Goal: Task Accomplishment & Management: Complete application form

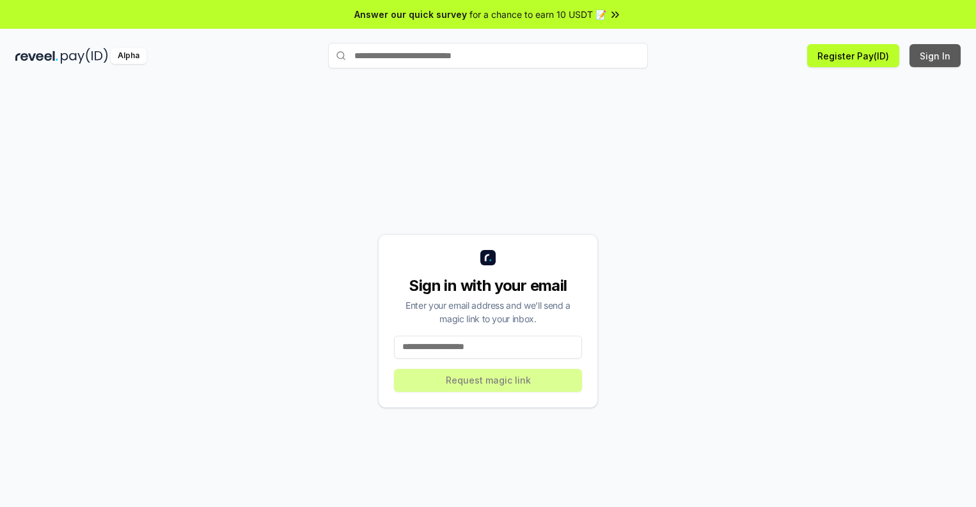
click at [936, 56] on button "Sign In" at bounding box center [935, 55] width 51 height 23
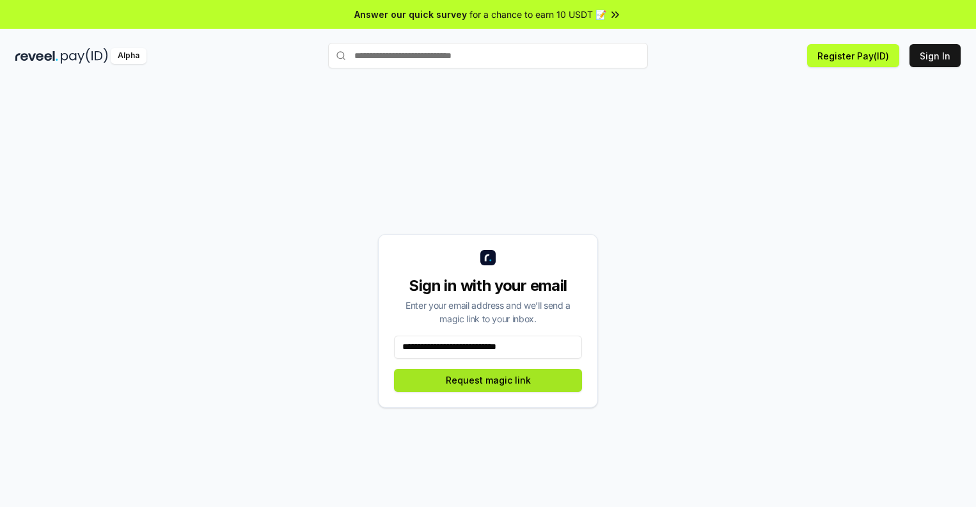
type input "**********"
click at [488, 380] on button "Request magic link" at bounding box center [488, 380] width 188 height 23
